Goal: Check status: Check status

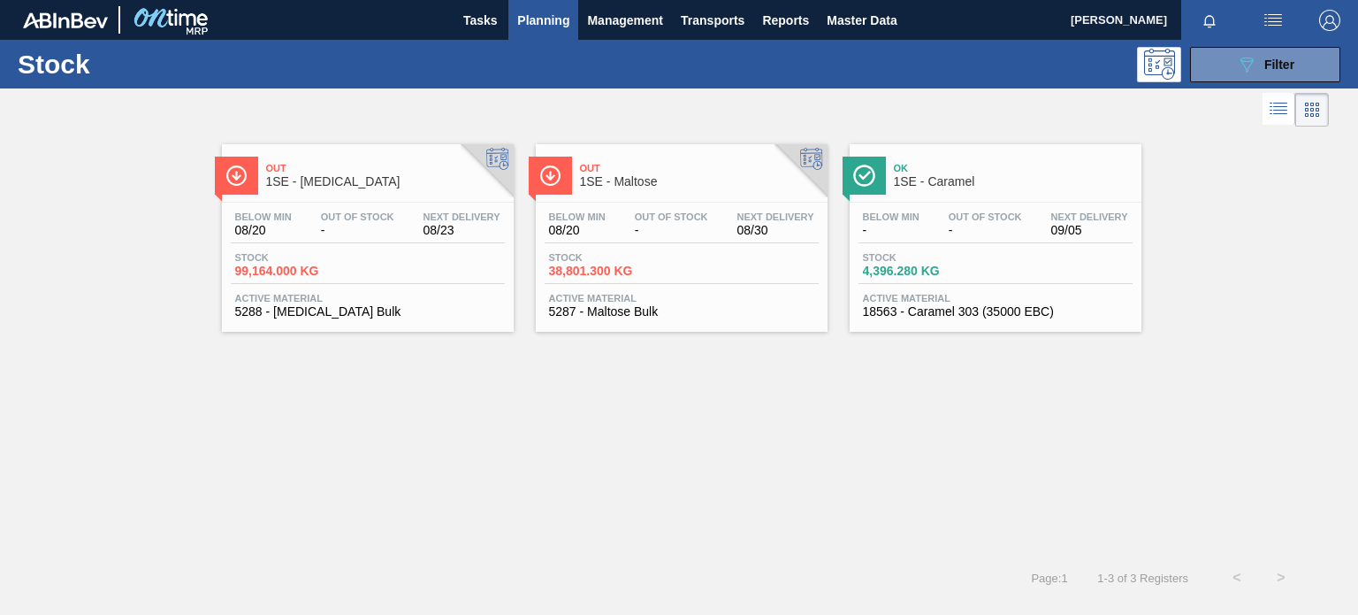
click at [544, 22] on span "Planning" at bounding box center [543, 20] width 52 height 21
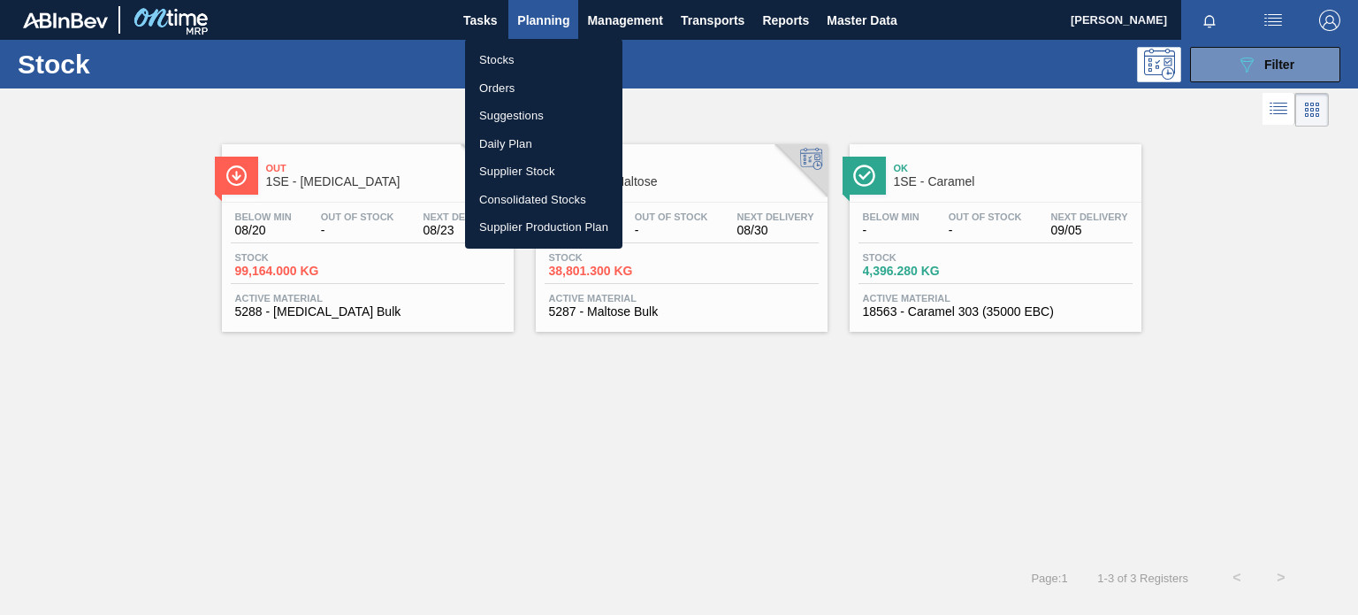
click at [503, 59] on li "Stocks" at bounding box center [543, 60] width 157 height 28
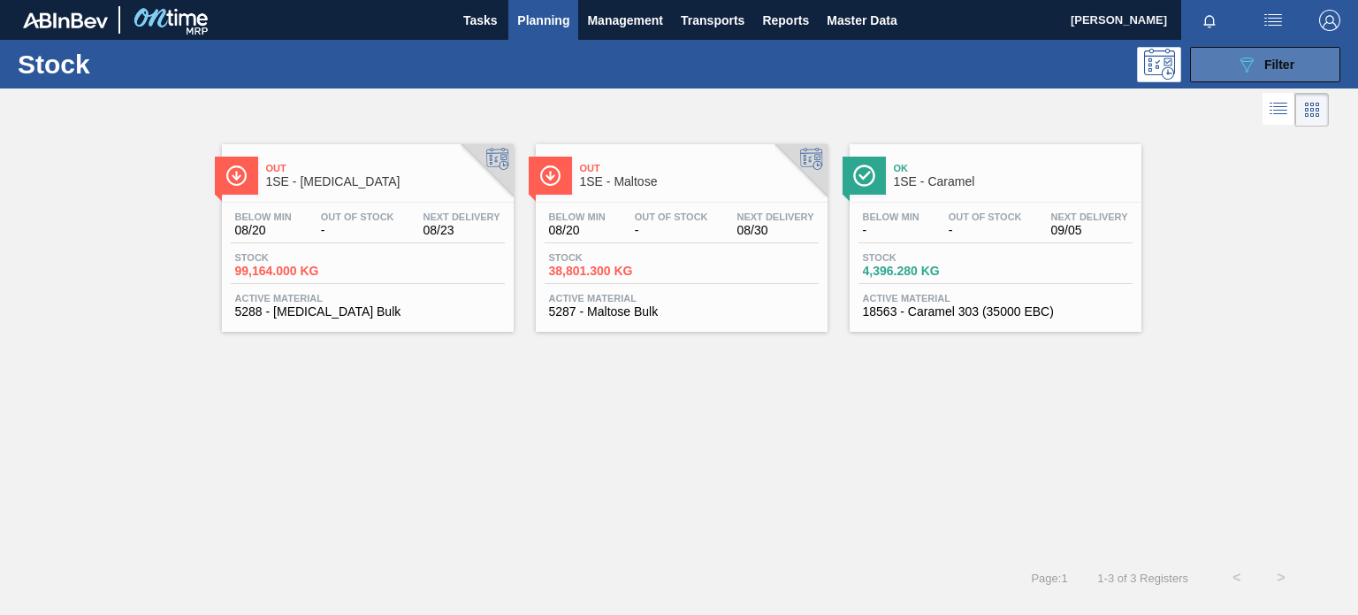
click at [1202, 72] on button "089F7B8B-B2A5-4AFE-B5C0-19BA573D28AC Filter" at bounding box center [1265, 64] width 150 height 35
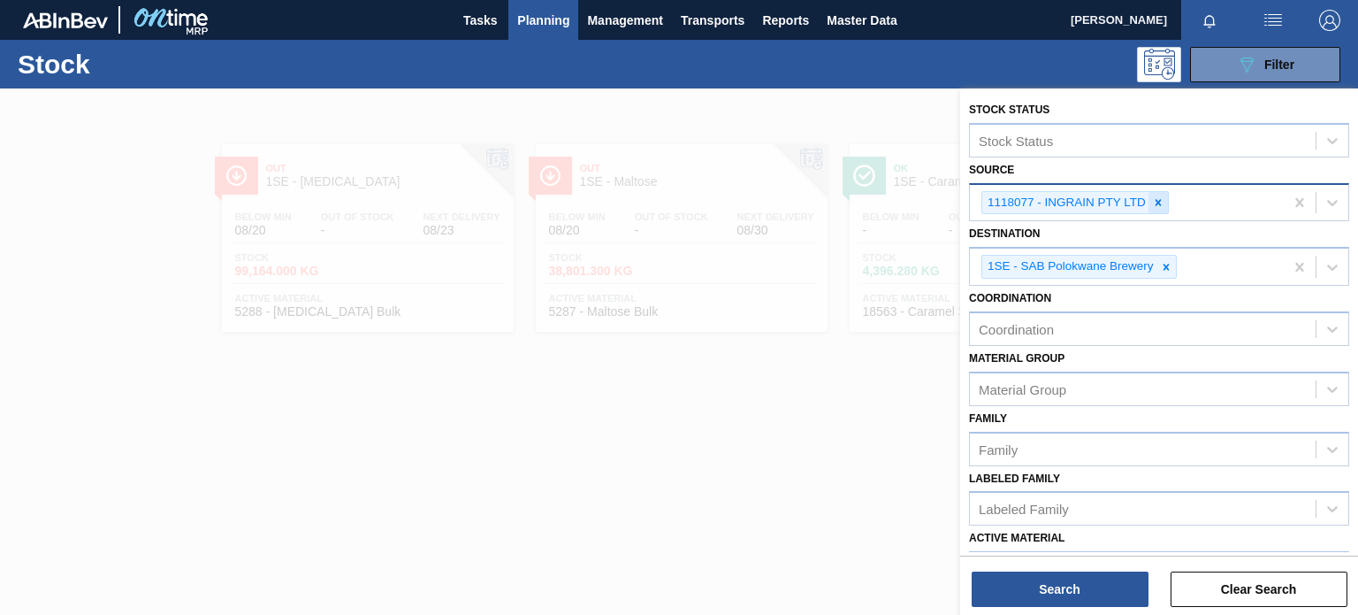
click at [1157, 201] on icon at bounding box center [1158, 202] width 12 height 12
click at [1157, 201] on div "1118077 - INGRAIN PTY LTD" at bounding box center [1127, 203] width 314 height 36
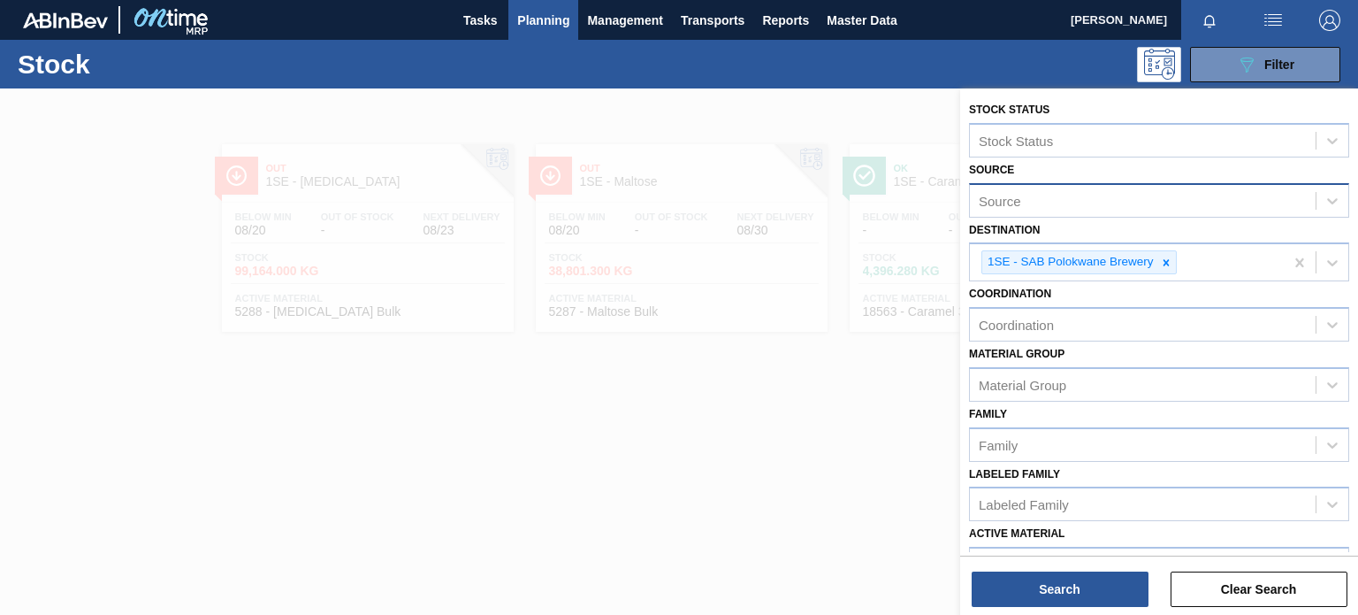
click at [875, 381] on div at bounding box center [679, 395] width 1358 height 615
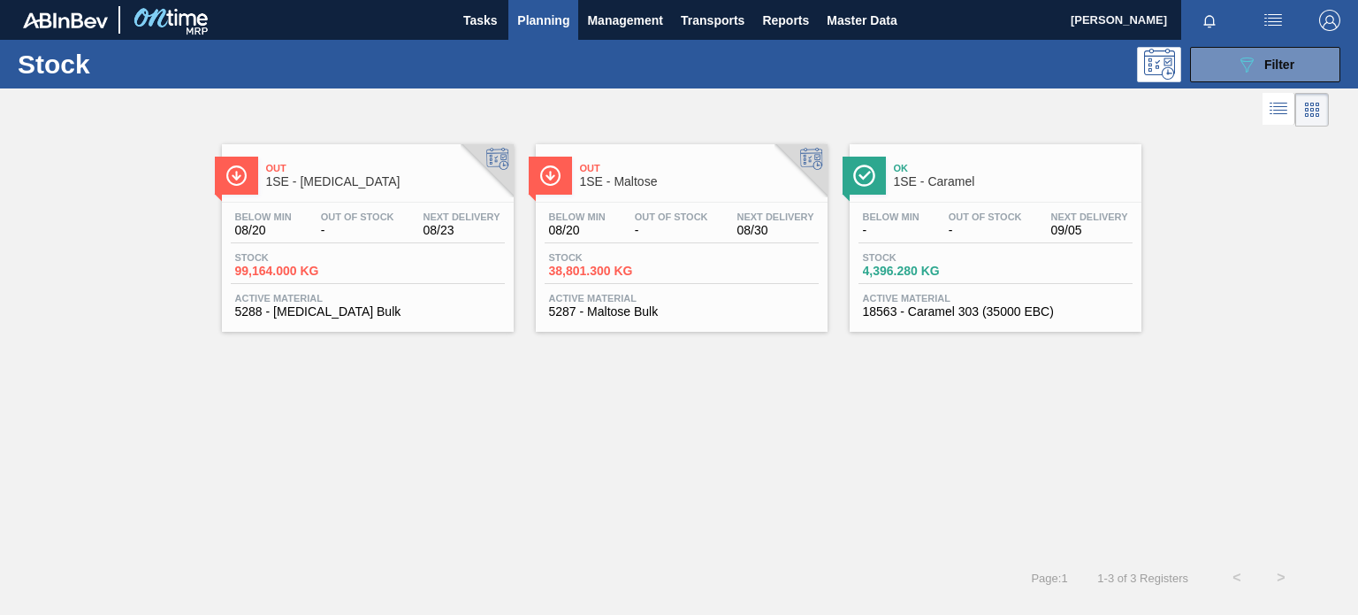
click at [818, 491] on div "Out 1SE - [MEDICAL_DATA] Below Min 08/20 Out Of Stock - Next Delivery 08/23 Sto…" at bounding box center [679, 343] width 1358 height 424
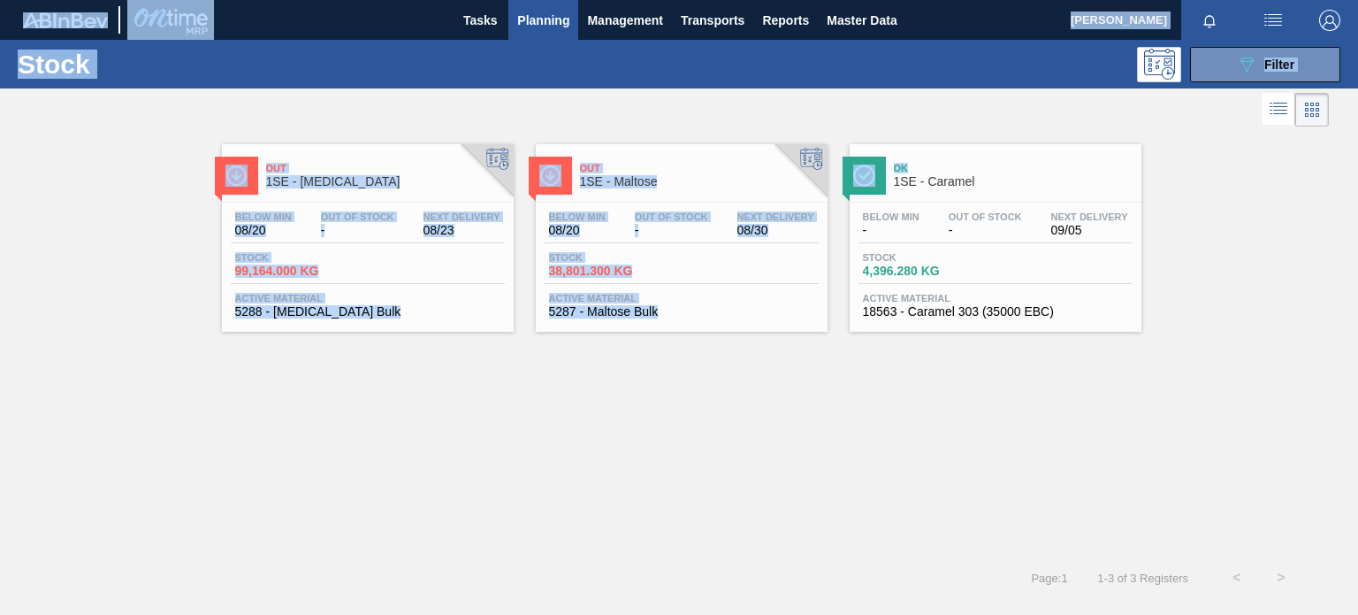
drag, startPoint x: 1178, startPoint y: 152, endPoint x: 1491, endPoint y: 222, distance: 320.7
click at [1357, 0] on html "Tasks Planning Management Transports Reports Master Data [PERSON_NAME] Mark all…" at bounding box center [679, 0] width 1358 height 0
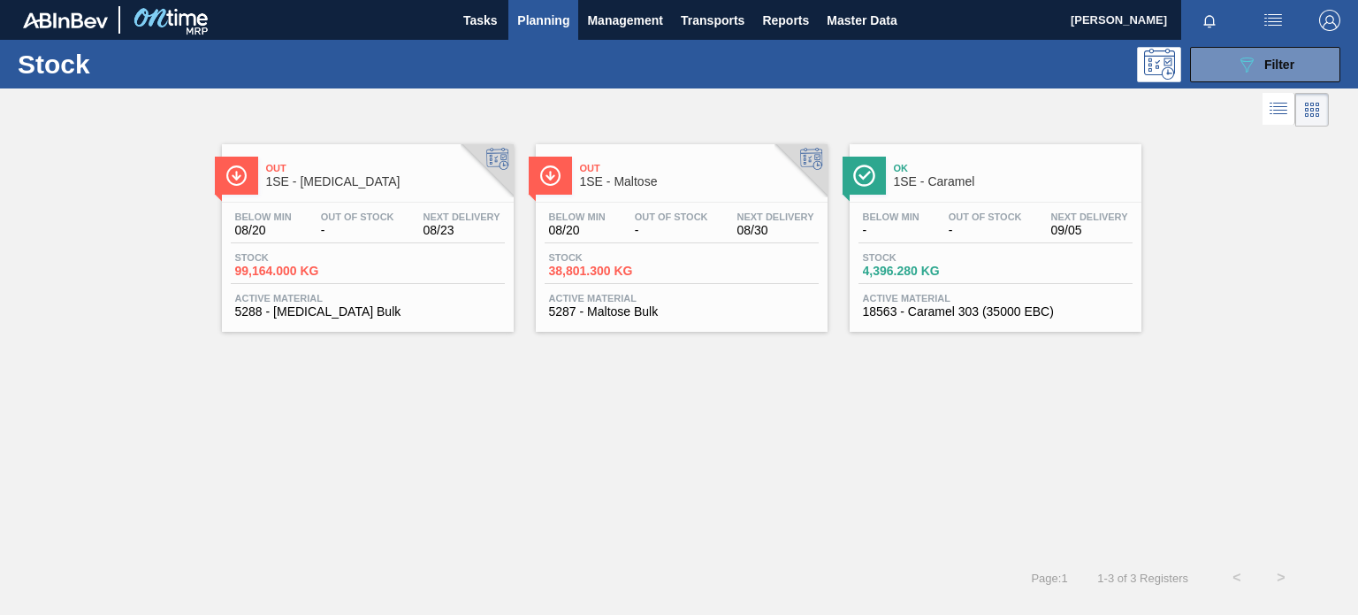
click at [1059, 374] on div "Out 1SE - [MEDICAL_DATA] Below Min 08/20 Out Of Stock - Next Delivery 08/23 Sto…" at bounding box center [679, 343] width 1358 height 424
click at [554, 20] on span "Planning" at bounding box center [543, 20] width 52 height 21
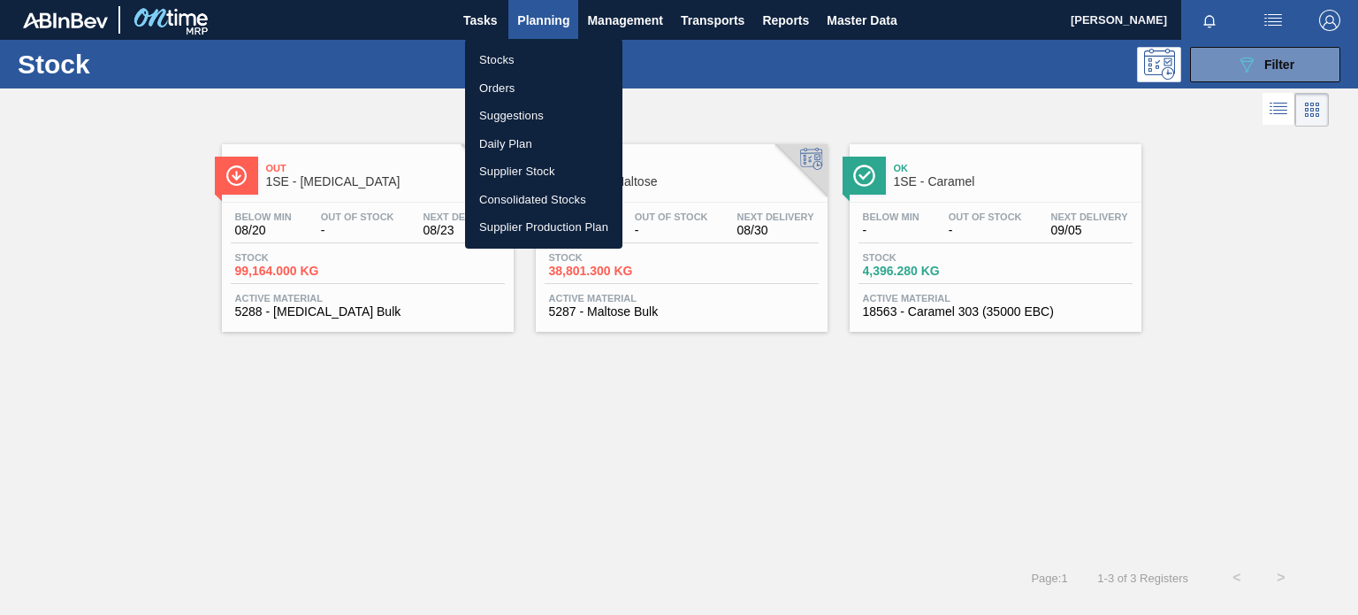
click at [554, 20] on div at bounding box center [679, 307] width 1358 height 615
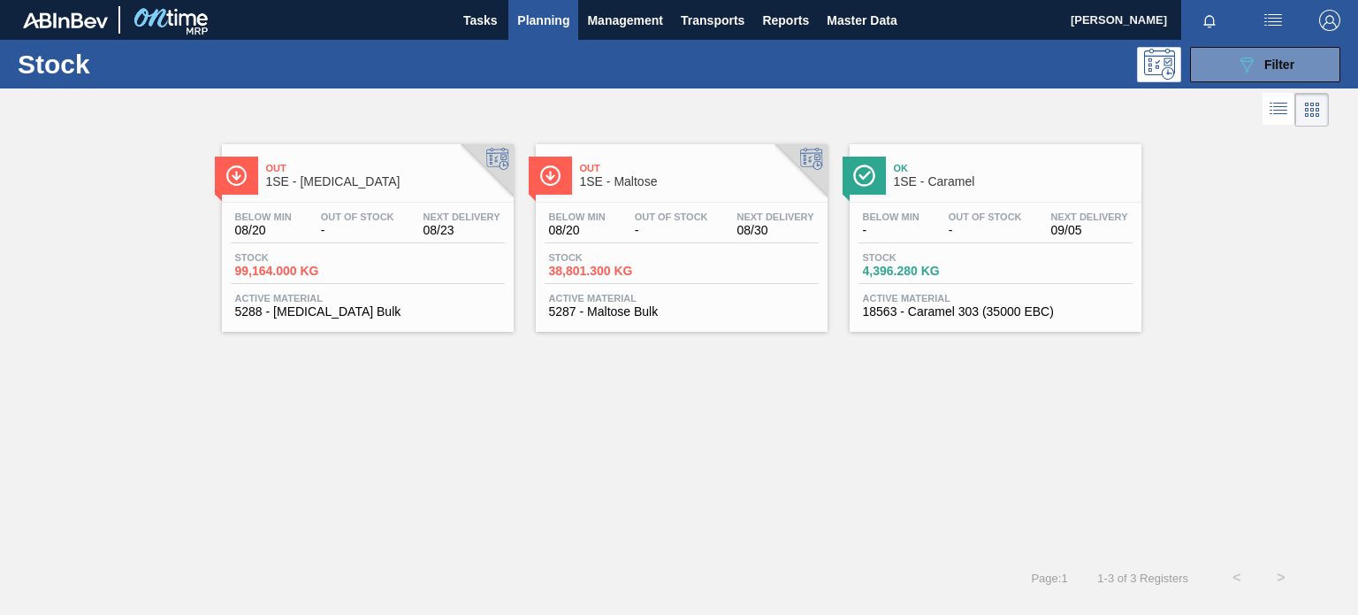
click at [733, 447] on div "Out 1SE - [MEDICAL_DATA] Below Min 08/20 Out Of Stock - Next Delivery 08/23 Sto…" at bounding box center [679, 343] width 1358 height 424
